Goal: Task Accomplishment & Management: Use online tool/utility

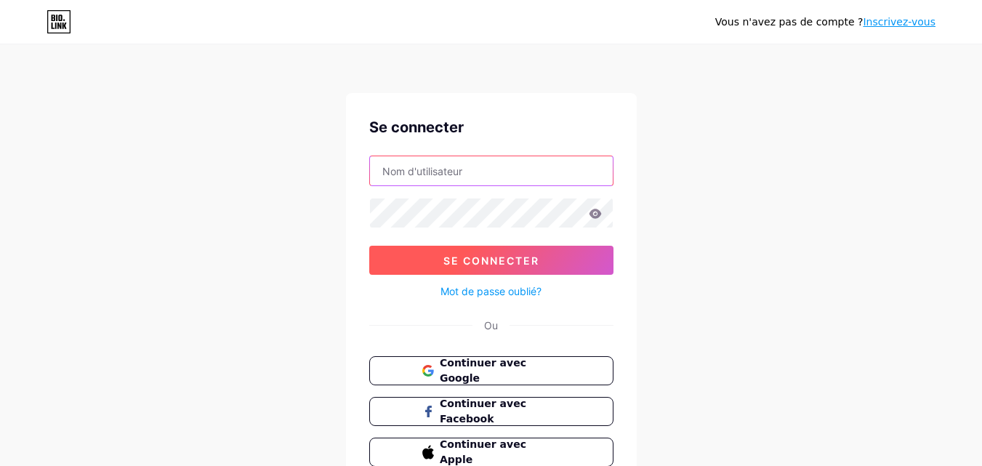
type input "[PERSON_NAME][EMAIL_ADDRESS][PERSON_NAME][DOMAIN_NAME]"
click at [576, 257] on button "Se connecter" at bounding box center [491, 260] width 244 height 29
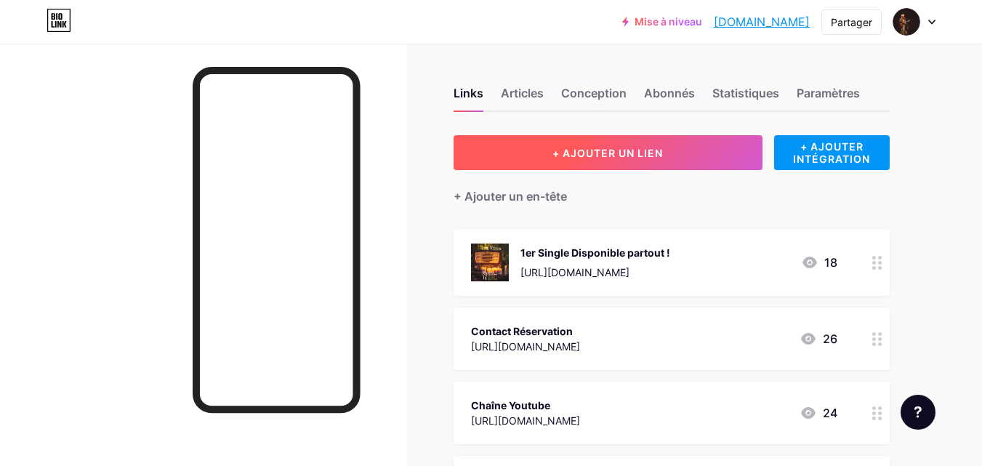
click at [641, 164] on button "+ AJOUTER UN LIEN" at bounding box center [608, 152] width 309 height 35
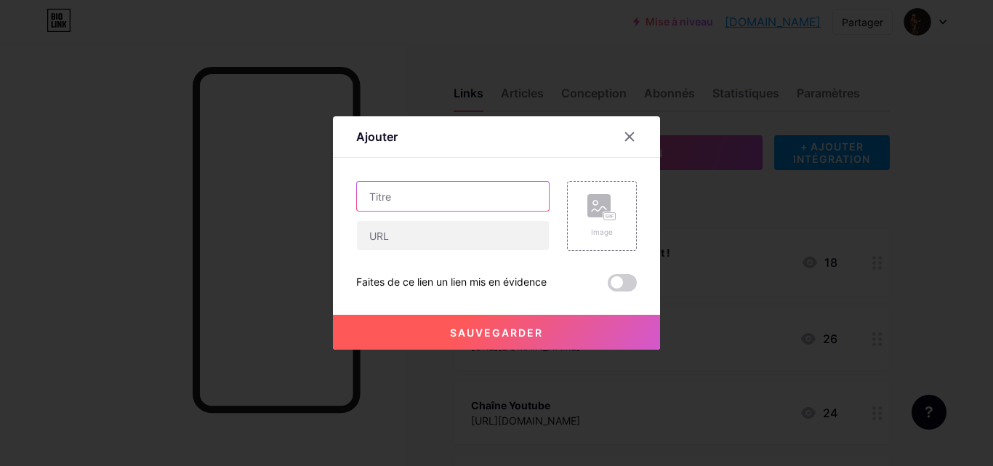
click at [451, 195] on input "text" at bounding box center [453, 196] width 192 height 29
type input "p"
click at [414, 195] on input "Pre-Save 2ème single" at bounding box center [453, 196] width 192 height 29
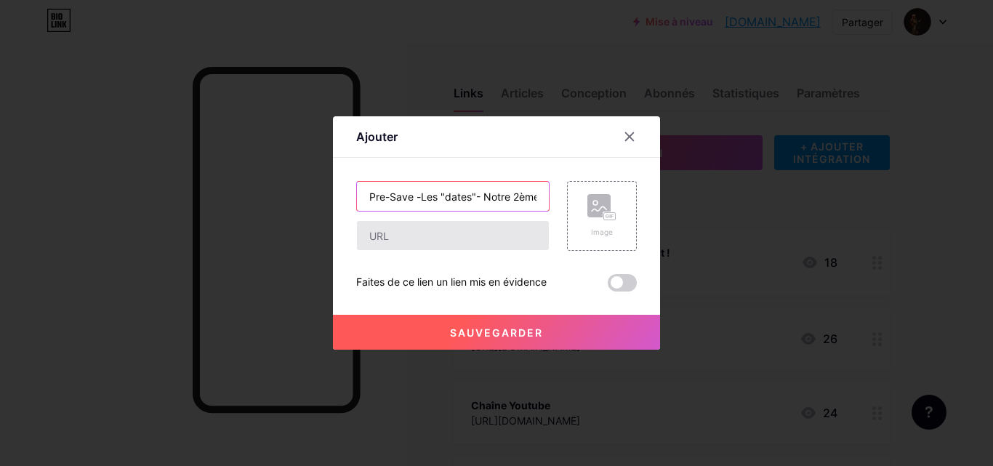
type input "Pre-Save -Les "dates"- Notre 2ème single"
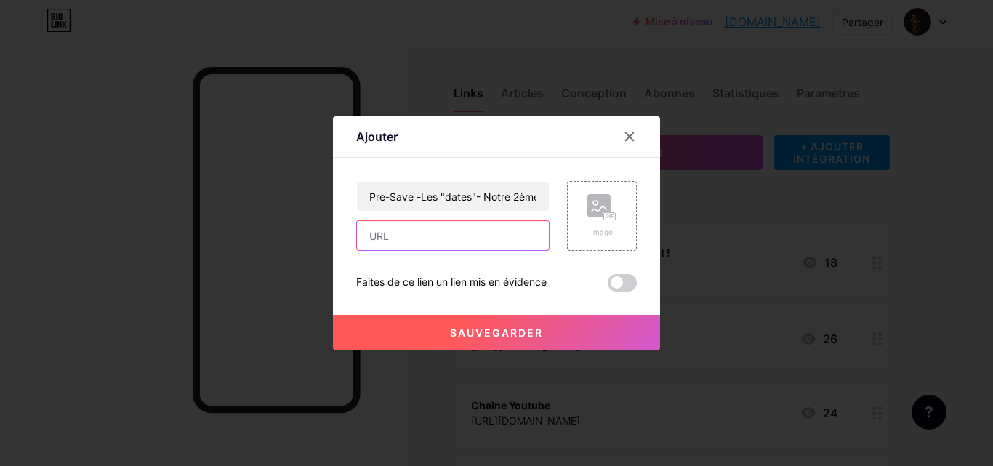
click at [406, 239] on input "text" at bounding box center [453, 235] width 192 height 29
click at [619, 220] on div "Image" at bounding box center [602, 216] width 70 height 70
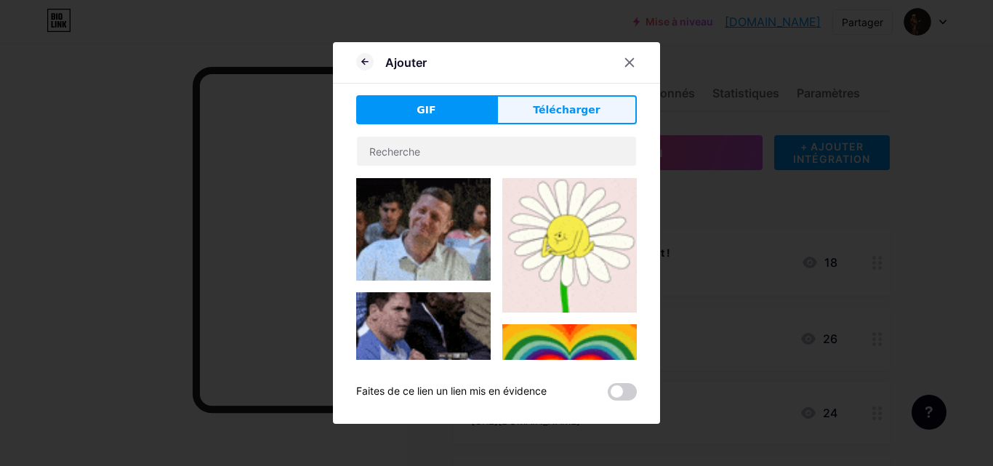
click at [559, 119] on button "Télécharger" at bounding box center [566, 109] width 140 height 29
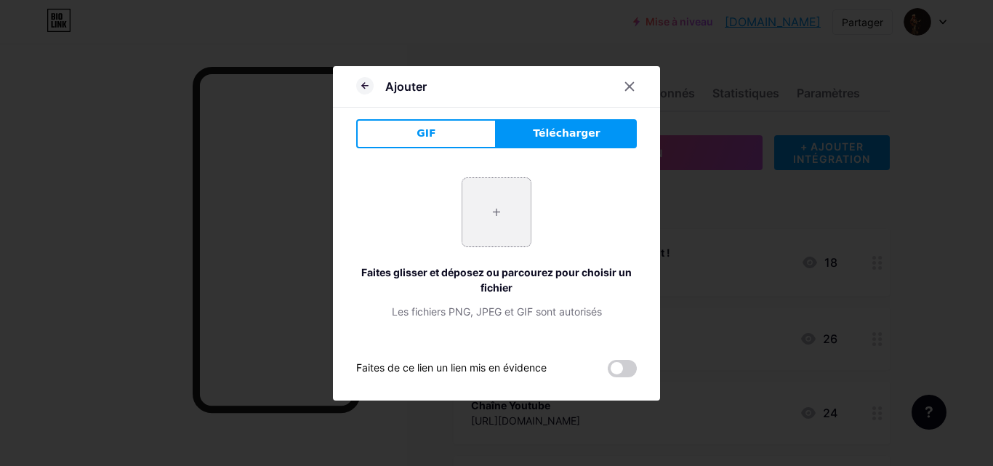
click at [488, 211] on input "file" at bounding box center [496, 212] width 68 height 68
type input "C:\fakepath\Les Dates 1600 X 1600 (1).png"
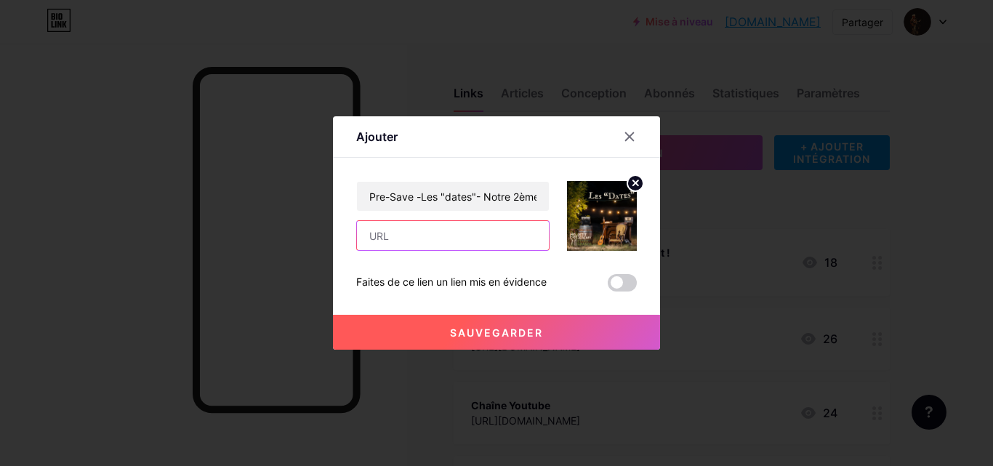
click at [481, 241] on input "text" at bounding box center [453, 235] width 192 height 29
drag, startPoint x: 520, startPoint y: 238, endPoint x: 418, endPoint y: 239, distance: 102.5
click at [418, 239] on input "[URL][DOMAIN_NAME]" at bounding box center [453, 235] width 192 height 29
type input "[URL][DOMAIN_NAME]"
click at [620, 278] on span at bounding box center [622, 282] width 29 height 17
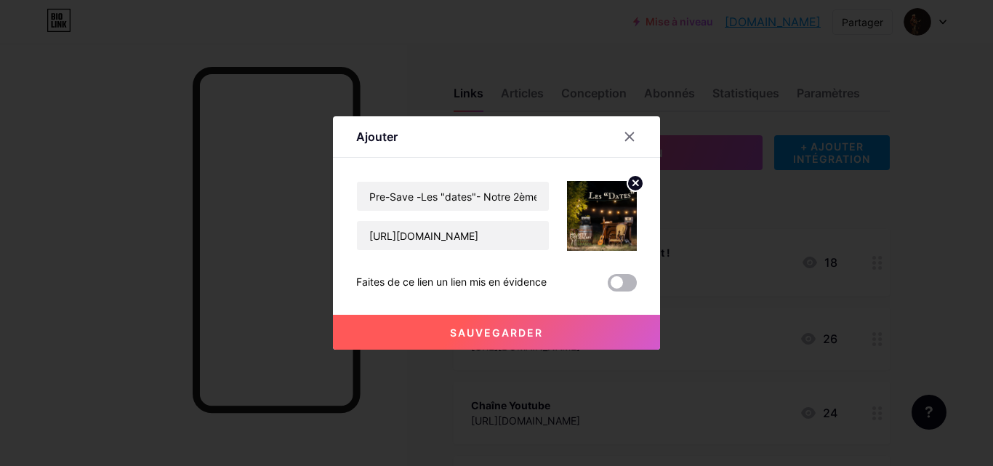
click at [608, 286] on input "checkbox" at bounding box center [608, 286] width 0 height 0
click at [488, 334] on font "Sauvegarder" at bounding box center [496, 332] width 93 height 12
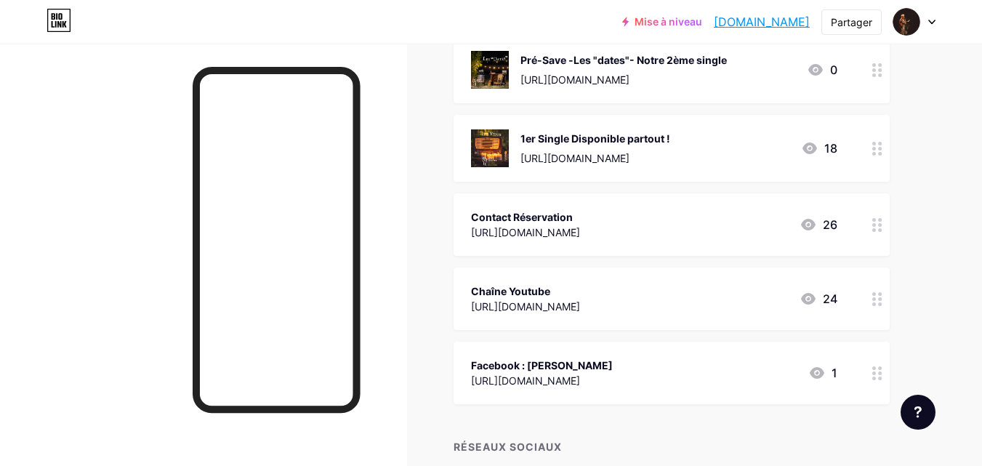
scroll to position [198, 0]
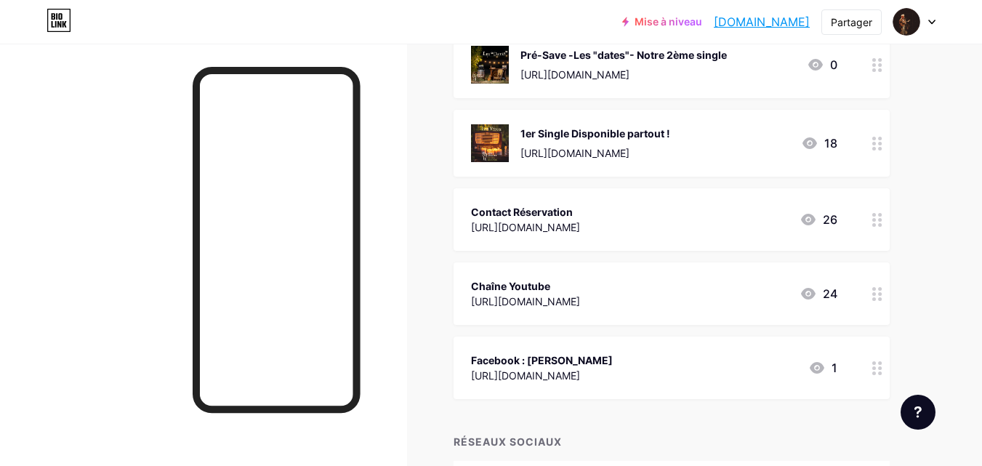
click at [887, 220] on div at bounding box center [877, 219] width 25 height 63
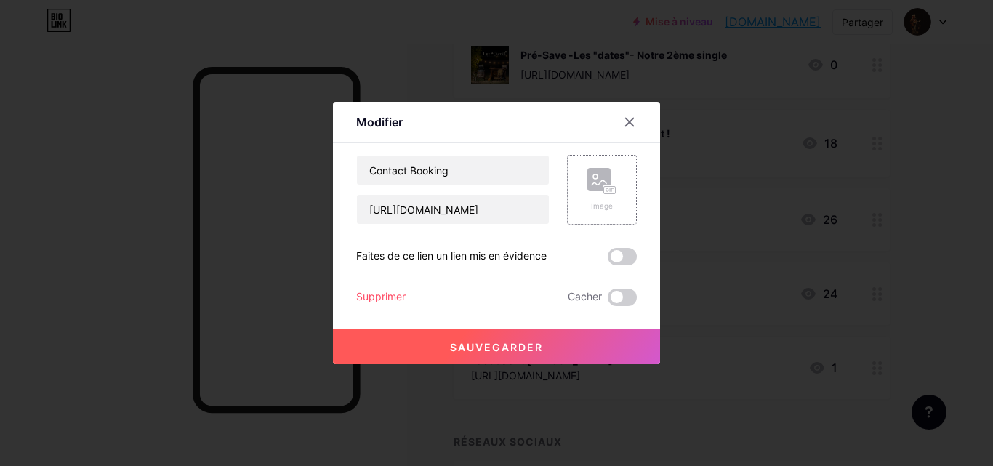
click at [594, 204] on font "Image" at bounding box center [602, 205] width 22 height 9
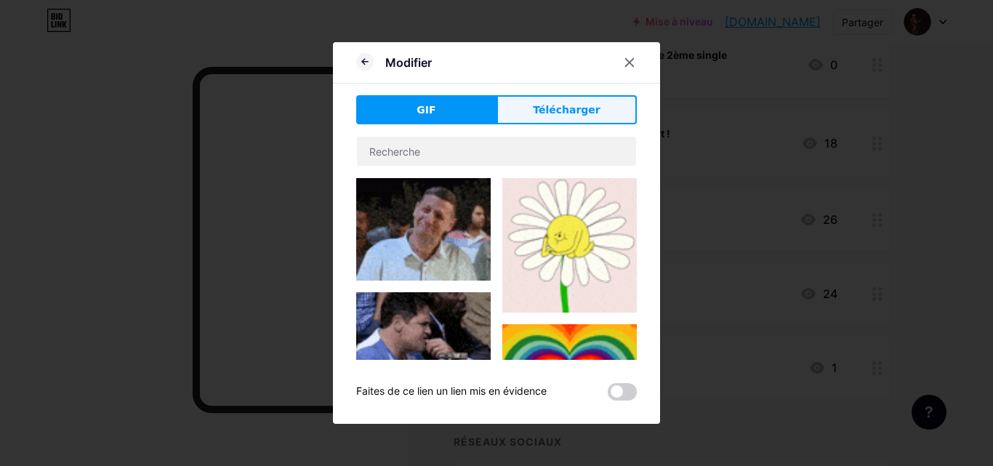
click at [556, 118] on button "Télécharger" at bounding box center [566, 109] width 140 height 29
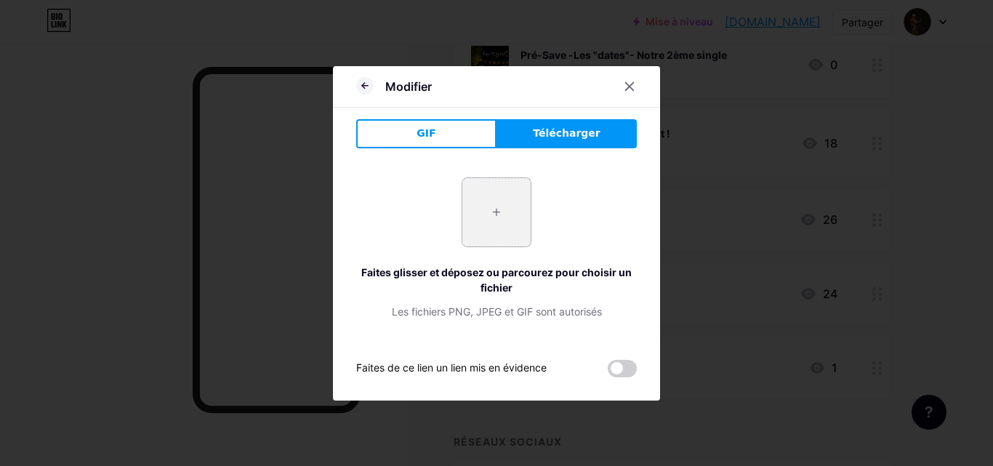
click at [499, 229] on input "file" at bounding box center [496, 212] width 68 height 68
type input "C:\fakepath\8f25cd_44006440edfe48f8bc0f9c862409c133~mv2.avif"
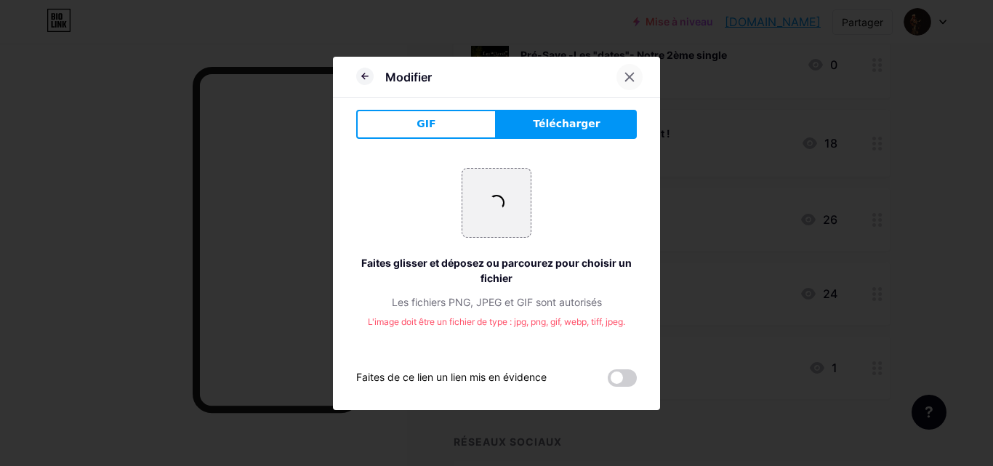
click at [630, 79] on icon at bounding box center [630, 77] width 12 height 12
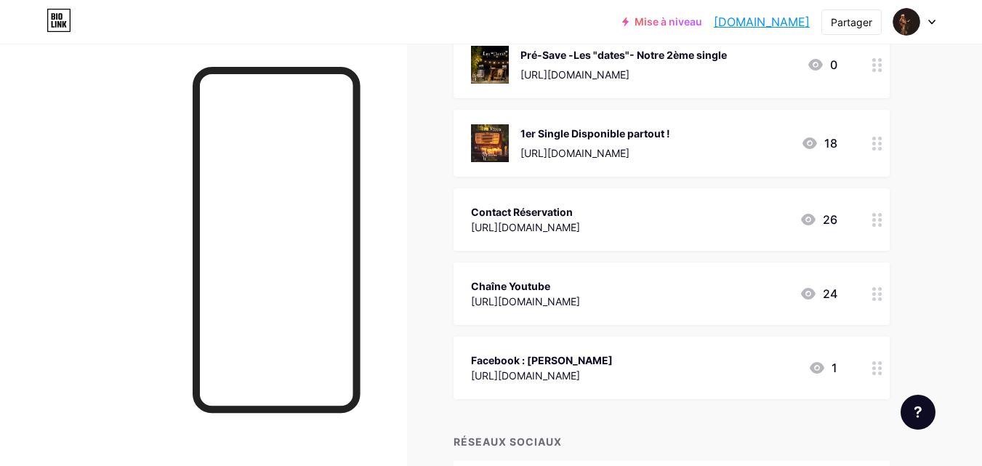
click at [872, 291] on div at bounding box center [877, 293] width 25 height 63
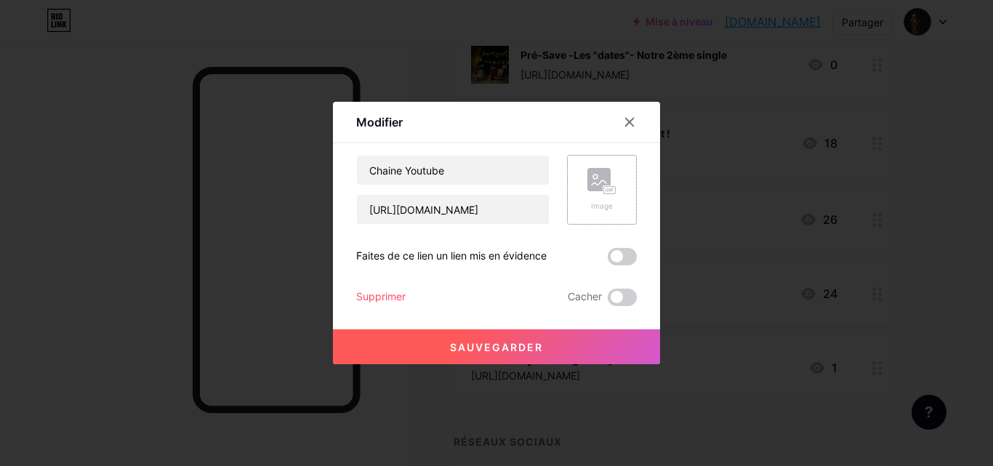
click at [595, 187] on rect at bounding box center [598, 179] width 23 height 23
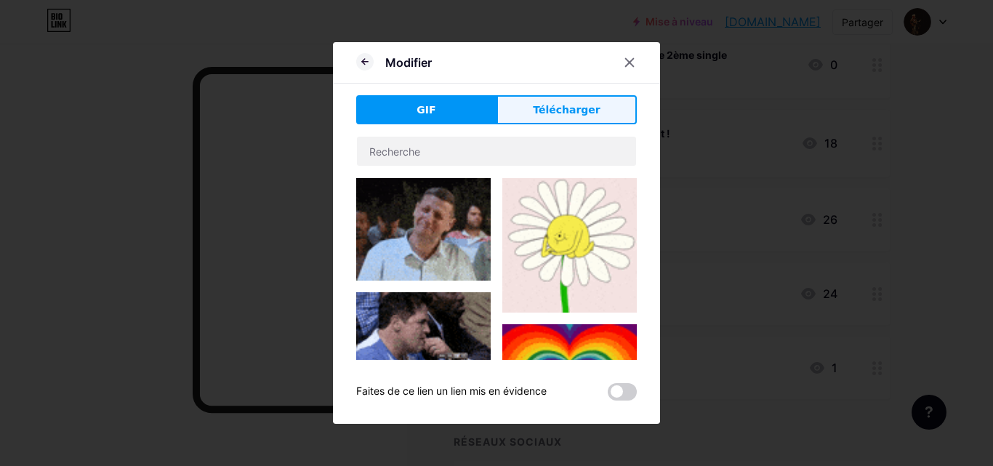
click at [554, 105] on font "Télécharger" at bounding box center [567, 110] width 68 height 12
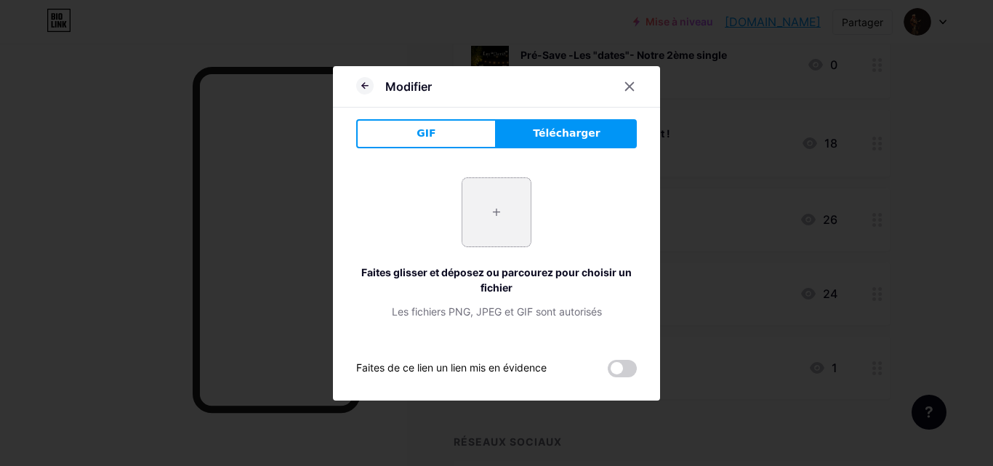
click at [508, 208] on input "file" at bounding box center [496, 212] width 68 height 68
type input "C:\fakepath\IMG_9345.PNG"
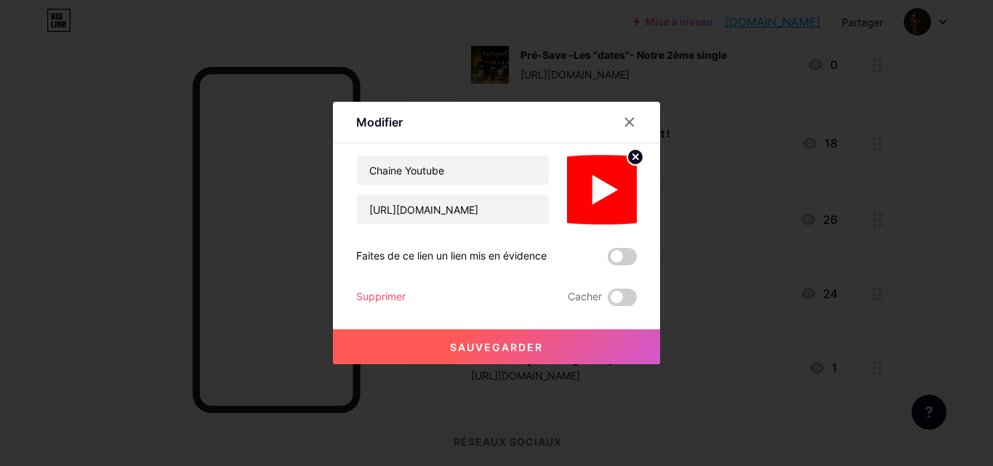
click at [515, 339] on button "Sauvegarder" at bounding box center [496, 346] width 327 height 35
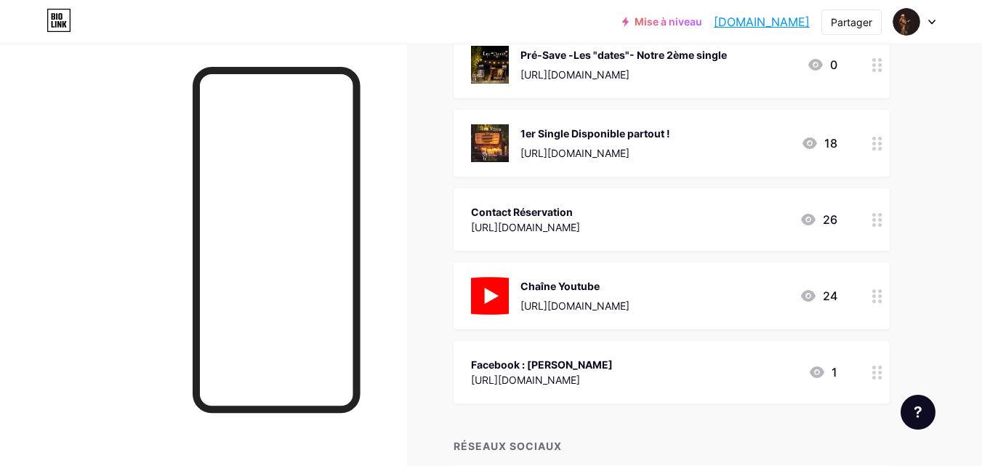
click at [879, 380] on div at bounding box center [877, 372] width 25 height 63
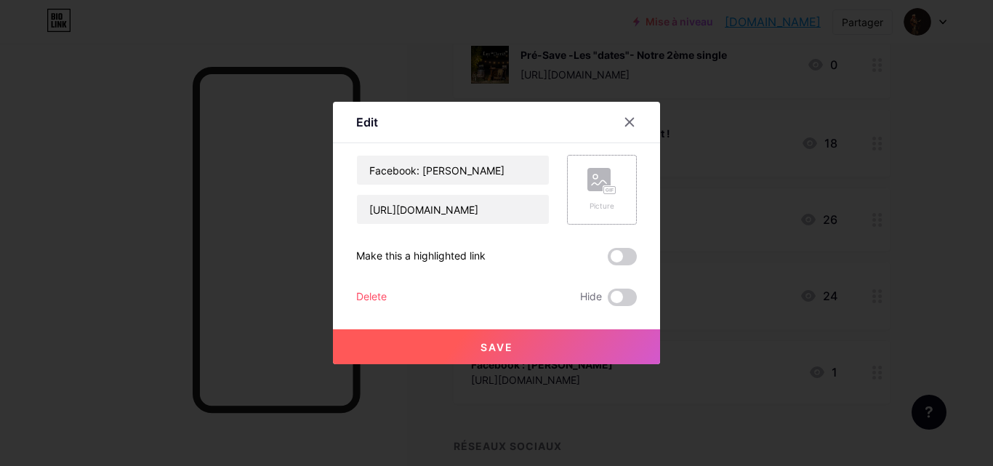
click at [616, 190] on div "Picture" at bounding box center [602, 190] width 70 height 70
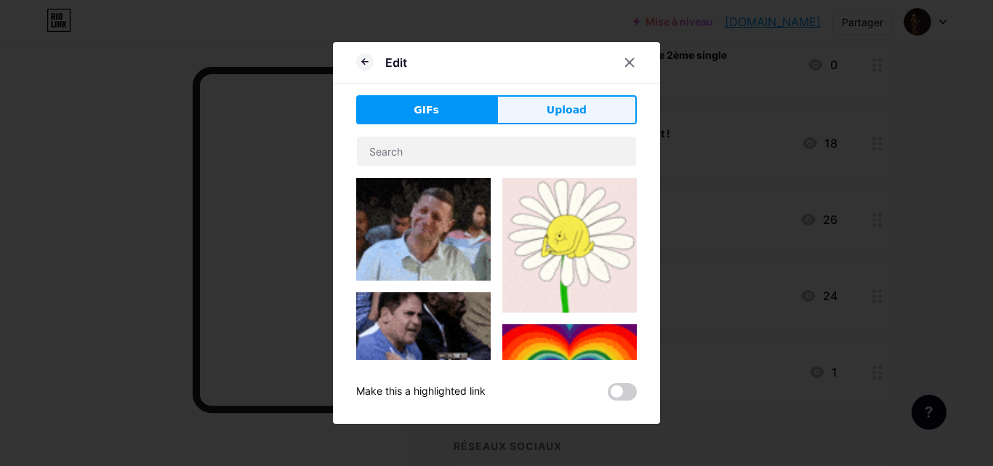
click at [548, 113] on button "Upload" at bounding box center [566, 109] width 140 height 29
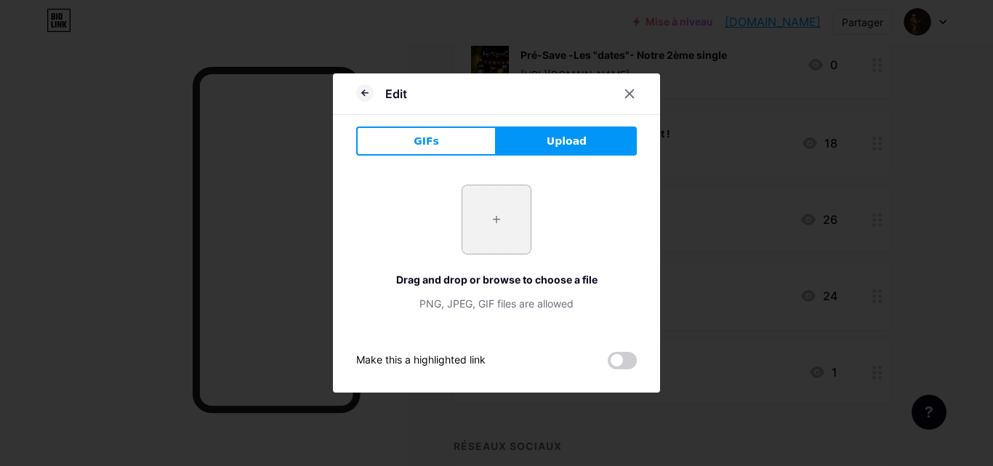
click at [496, 205] on input "file" at bounding box center [496, 219] width 68 height 68
type input "C:\fakepath\IMG_9346.PNG"
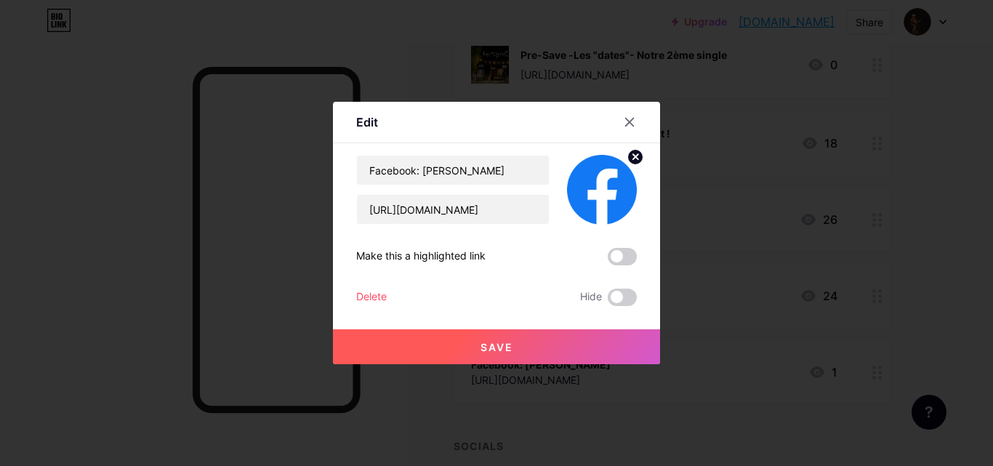
click at [579, 347] on button "Save" at bounding box center [496, 346] width 327 height 35
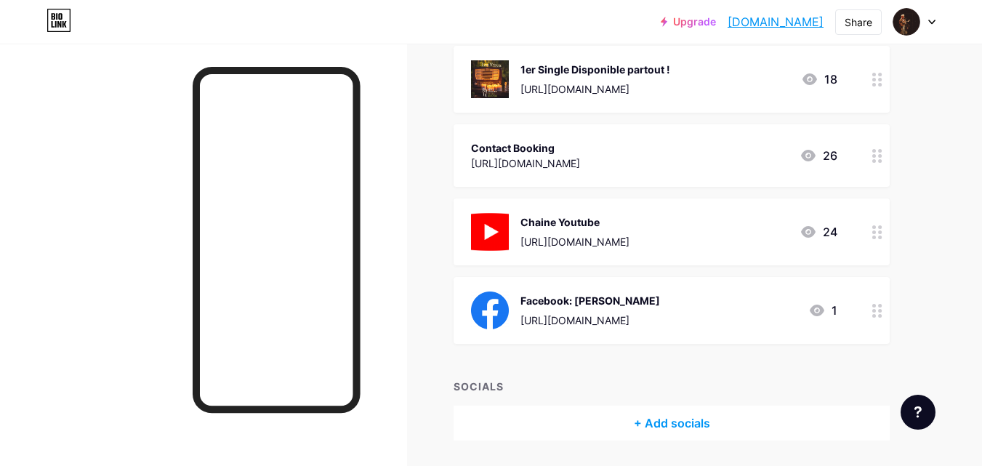
scroll to position [0, 0]
